Goal: Task Accomplishment & Management: Manage account settings

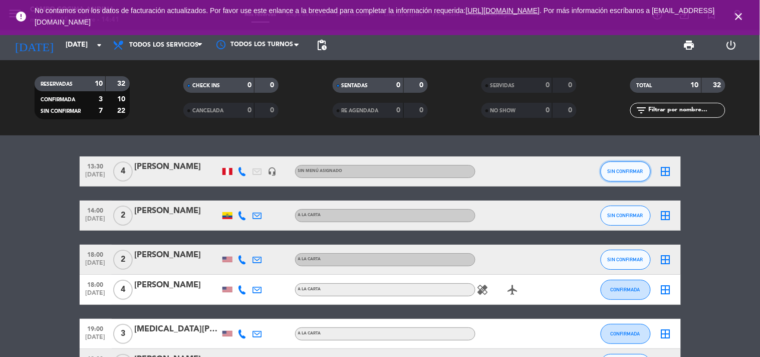
click at [612, 165] on button "SIN CONFIRMAR" at bounding box center [626, 171] width 50 height 20
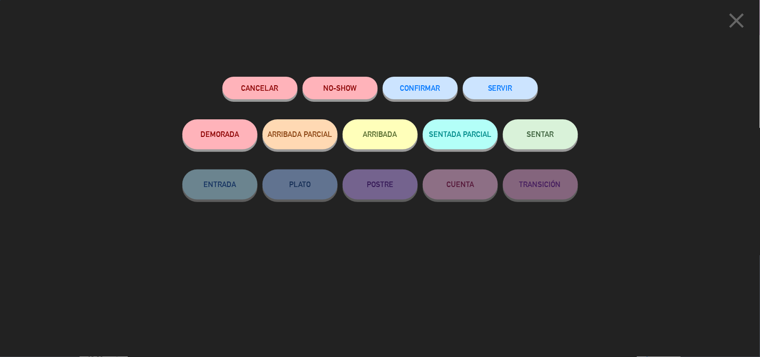
click at [511, 93] on button "SERVIR" at bounding box center [500, 88] width 75 height 23
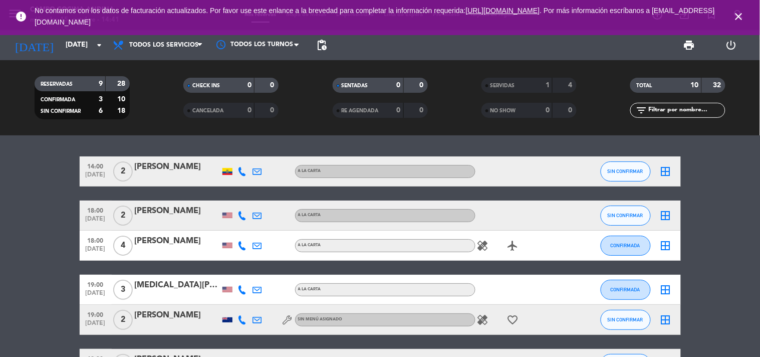
click at [229, 176] on div at bounding box center [227, 171] width 15 height 30
click at [227, 173] on div at bounding box center [228, 171] width 10 height 7
click at [632, 169] on span "SIN CONFIRMAR" at bounding box center [626, 171] width 36 height 6
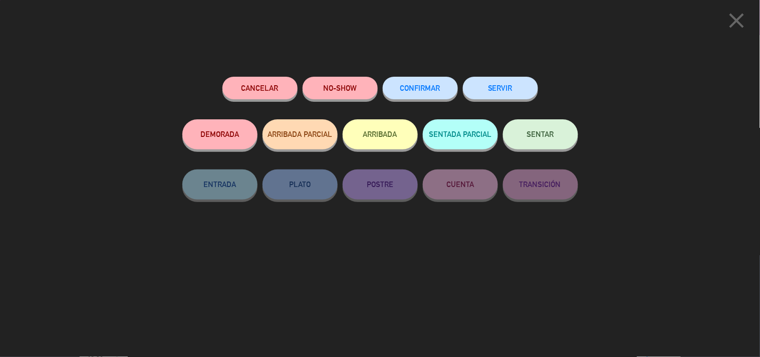
click at [519, 93] on button "SERVIR" at bounding box center [500, 88] width 75 height 23
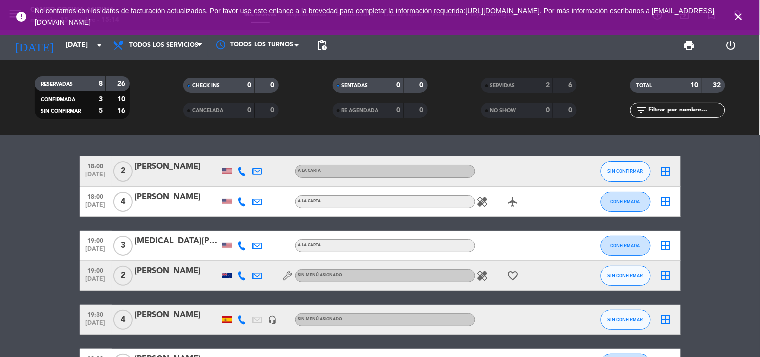
click at [64, 256] on bookings-row "18:00 [DATE] 2 [PERSON_NAME] A la carta SIN CONFIRMAR border_all 18:00 [DATE] 4…" at bounding box center [380, 304] width 760 height 297
click at [736, 12] on icon "close" at bounding box center [739, 17] width 12 height 12
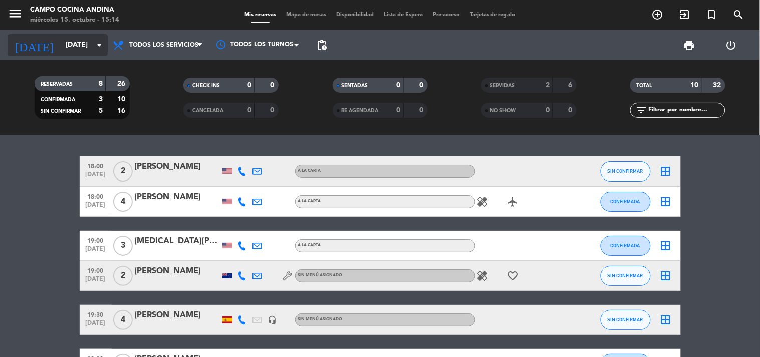
click at [81, 38] on input "[DATE]" at bounding box center [108, 45] width 95 height 18
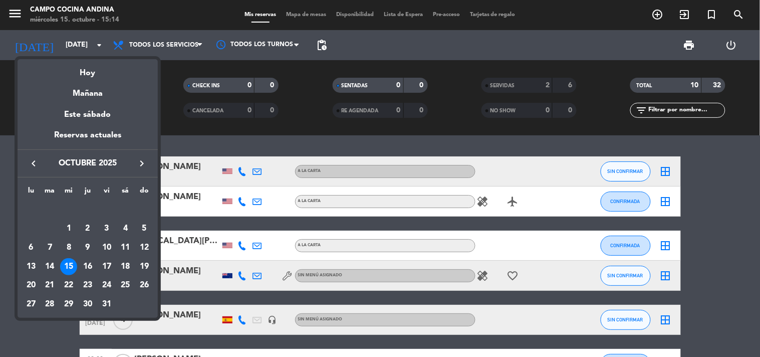
click at [94, 70] on div "Hoy" at bounding box center [88, 69] width 140 height 21
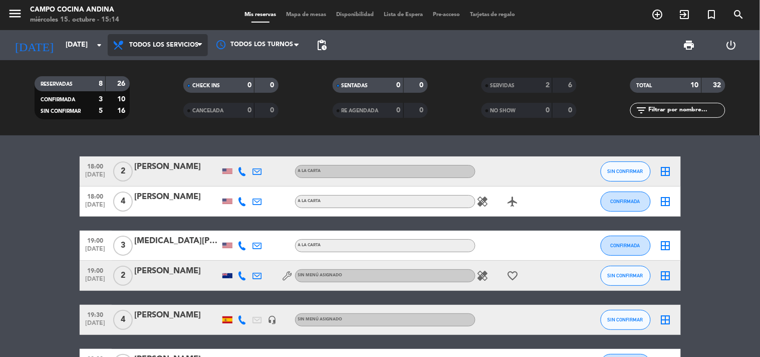
click at [179, 34] on span "Todos los servicios" at bounding box center [158, 45] width 100 height 22
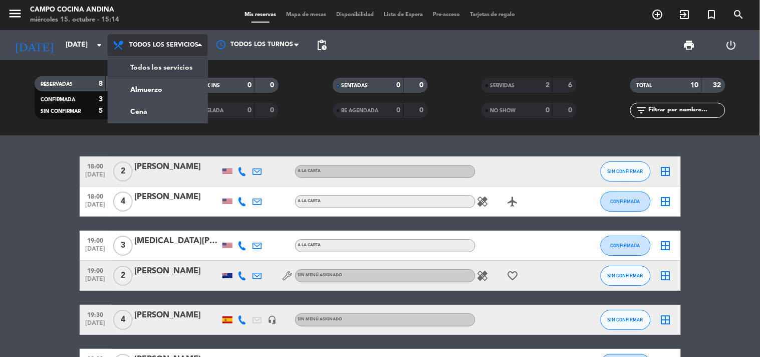
click at [156, 69] on div "menu Campo Cocina Andina [DATE] 15. octubre - 15:14 Mis reservas Mapa de mesas …" at bounding box center [380, 67] width 760 height 135
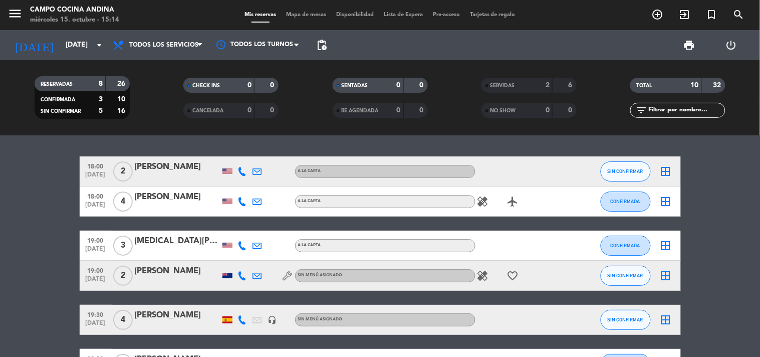
click at [57, 164] on bookings-row "18:00 [DATE] 2 [PERSON_NAME] A la carta SIN CONFIRMAR border_all 18:00 [DATE] 4…" at bounding box center [380, 304] width 760 height 297
click at [516, 203] on icon "airplanemode_active" at bounding box center [513, 201] width 12 height 12
click at [516, 204] on icon "airplanemode_active" at bounding box center [513, 201] width 12 height 12
click at [487, 279] on icon "healing" at bounding box center [483, 276] width 12 height 12
click at [509, 275] on icon "favorite_border" at bounding box center [513, 276] width 12 height 12
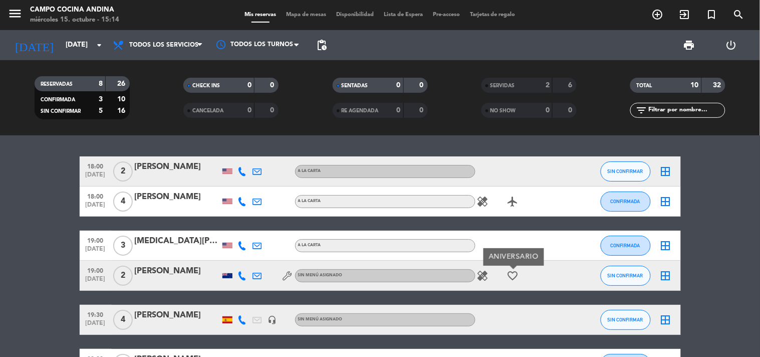
scroll to position [91, 0]
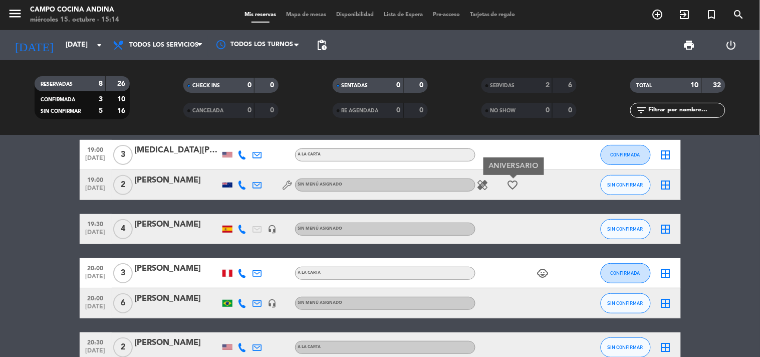
click at [534, 275] on div "child_care" at bounding box center [521, 273] width 90 height 30
click at [536, 275] on span "child_care" at bounding box center [543, 273] width 15 height 12
click at [542, 274] on icon "child_care" at bounding box center [543, 273] width 12 height 12
click at [536, 274] on span "child_care 1" at bounding box center [543, 273] width 15 height 12
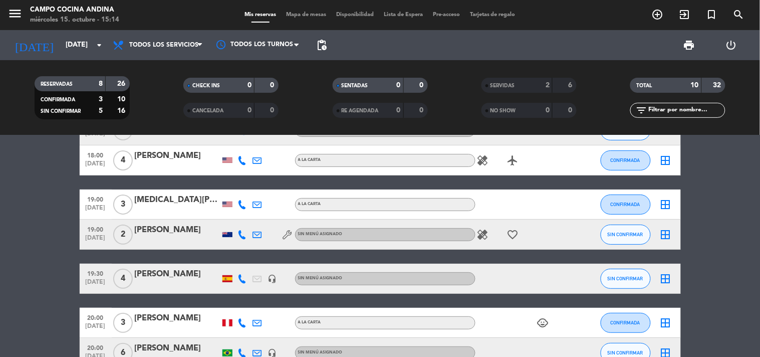
scroll to position [0, 0]
